Goal: Information Seeking & Learning: Check status

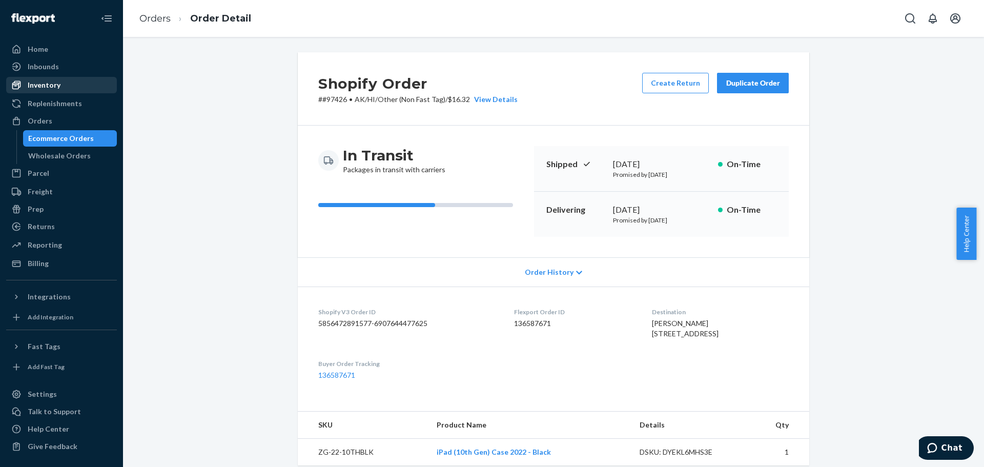
click at [31, 83] on div "Inventory" at bounding box center [44, 85] width 33 height 10
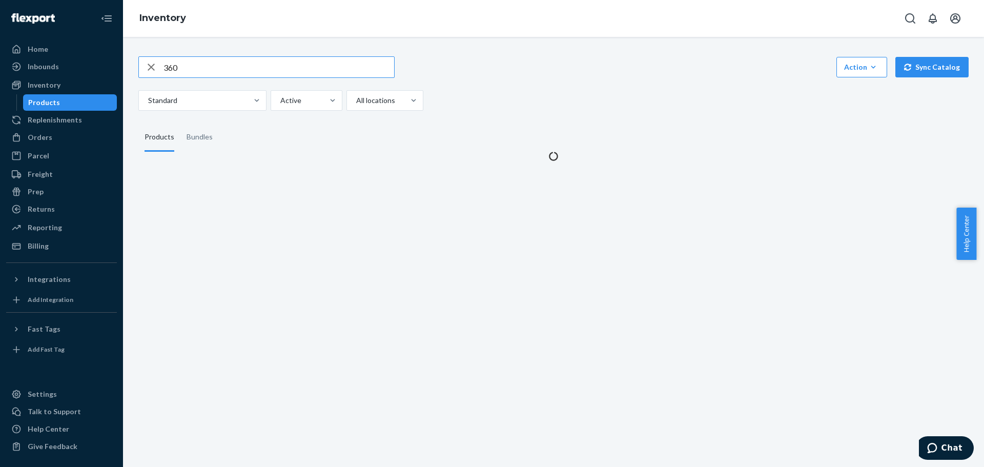
drag, startPoint x: 209, startPoint y: 64, endPoint x: 146, endPoint y: 68, distance: 63.7
click at [146, 68] on div "360" at bounding box center [266, 67] width 255 height 21
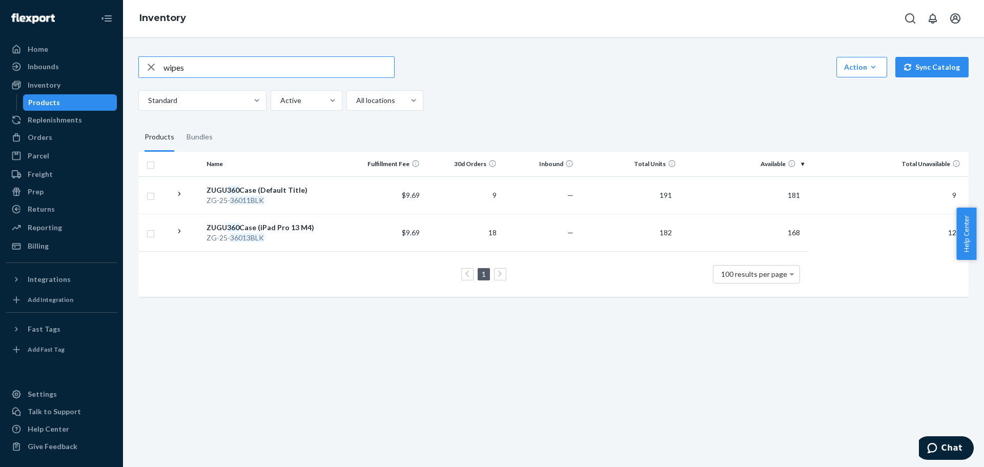
type input "wipes"
click at [48, 54] on div "Home" at bounding box center [61, 49] width 109 height 14
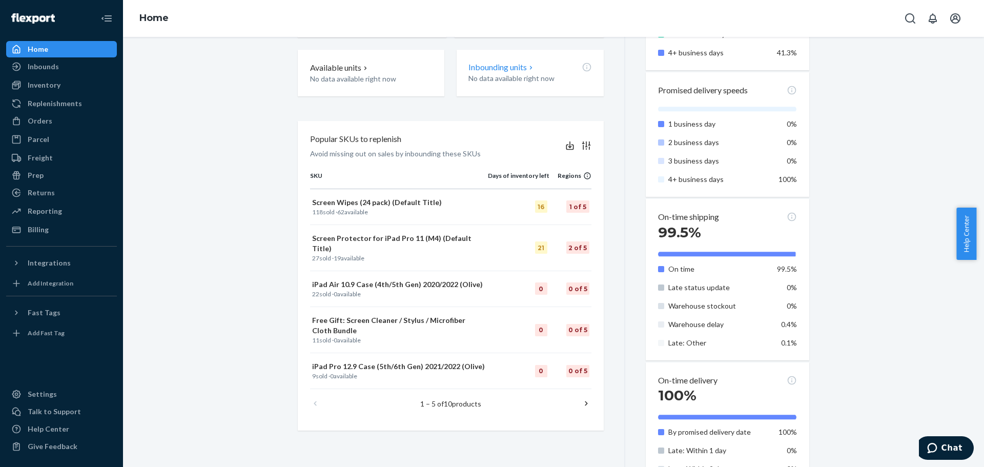
scroll to position [256, 0]
